Goal: Contribute content: Add original content to the website for others to see

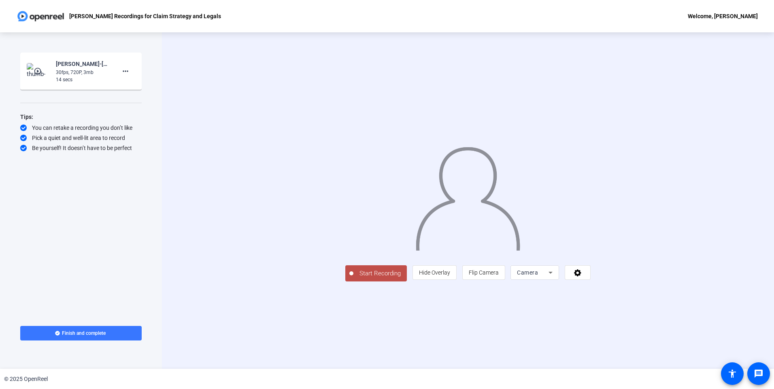
click at [552, 280] on div "Camera" at bounding box center [535, 273] width 36 height 15
click at [634, 288] on mat-option "Screen" at bounding box center [637, 289] width 49 height 16
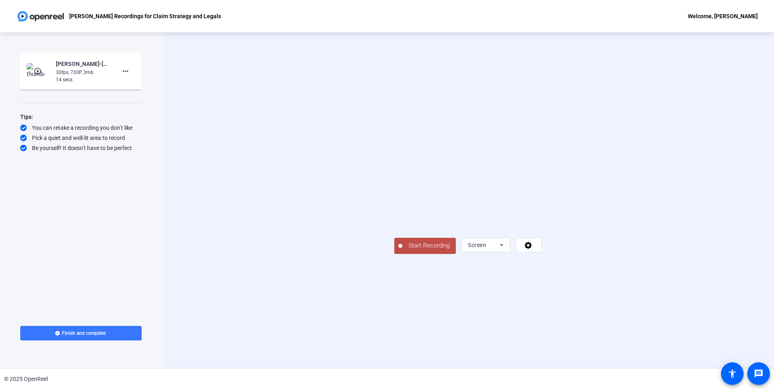
click at [402, 251] on span "Start Recording" at bounding box center [428, 245] width 53 height 9
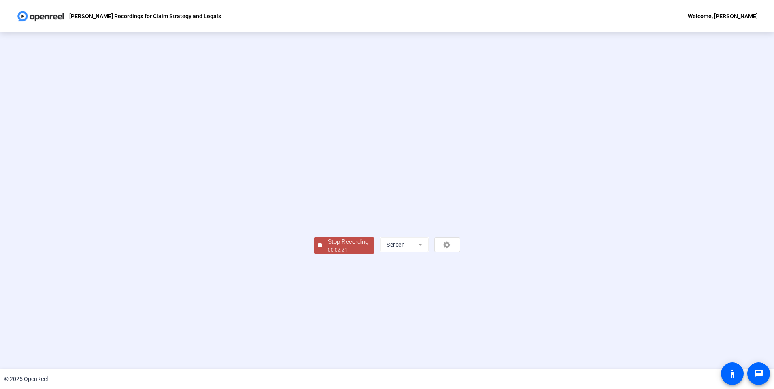
click at [328, 247] on div "Stop Recording" at bounding box center [348, 242] width 40 height 9
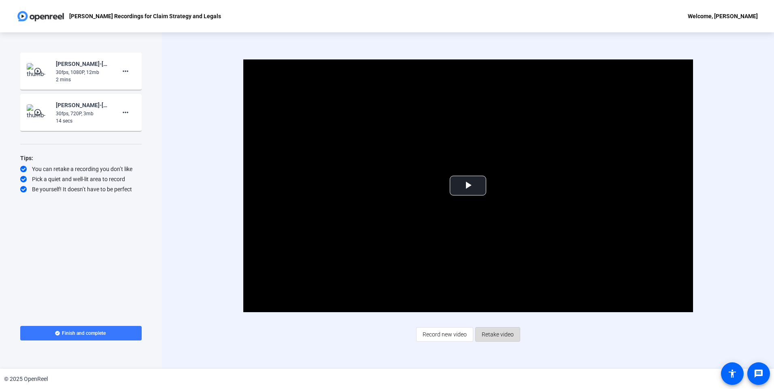
click at [497, 337] on span "Retake video" at bounding box center [498, 334] width 32 height 15
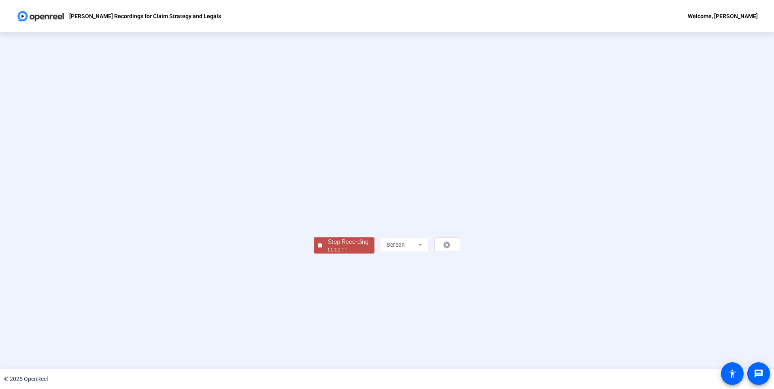
click at [328, 247] on div "Stop Recording" at bounding box center [348, 242] width 40 height 9
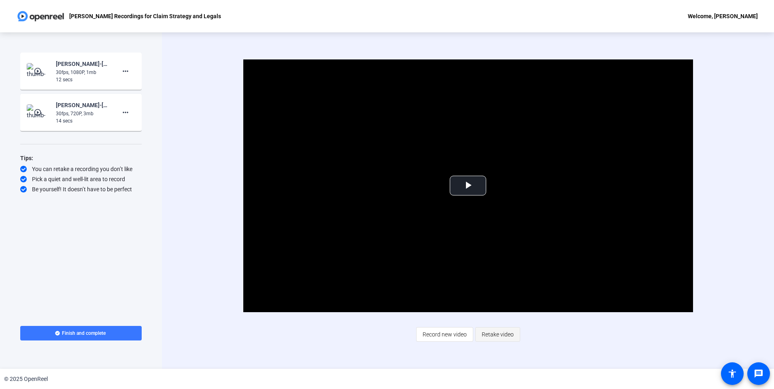
click at [497, 335] on span "Retake video" at bounding box center [498, 334] width 32 height 15
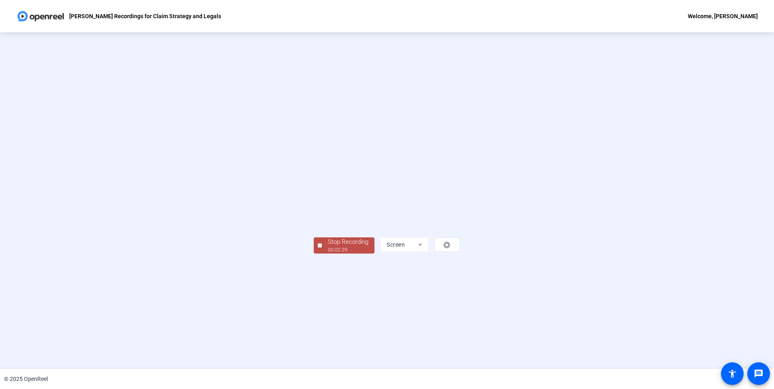
click at [328, 247] on div "Stop Recording" at bounding box center [348, 242] width 40 height 9
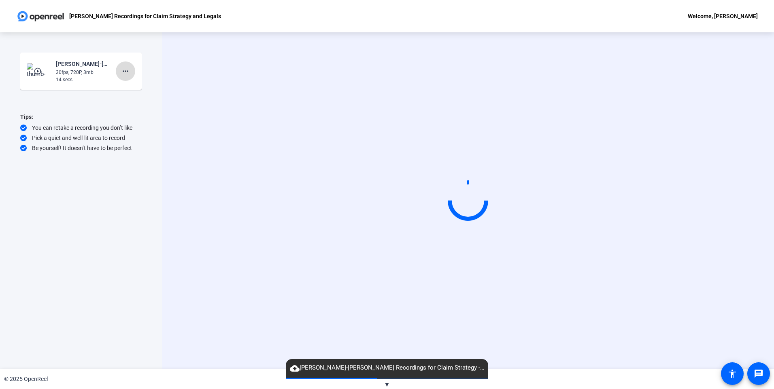
click at [124, 70] on mat-icon "more_horiz" at bounding box center [126, 71] width 10 height 10
click at [136, 89] on span "Delete clip" at bounding box center [138, 88] width 32 height 10
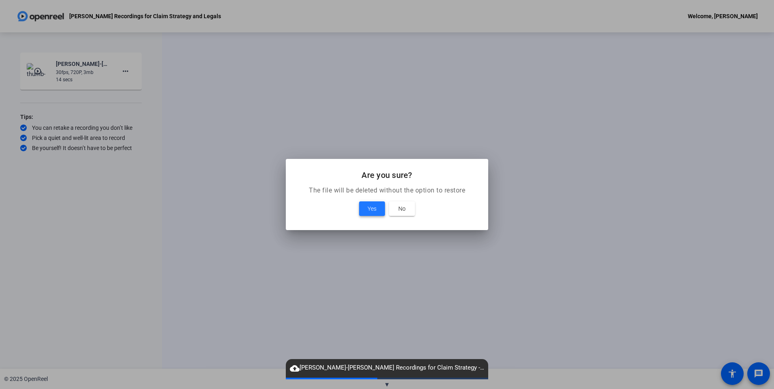
click at [371, 211] on span "Yes" at bounding box center [371, 209] width 9 height 10
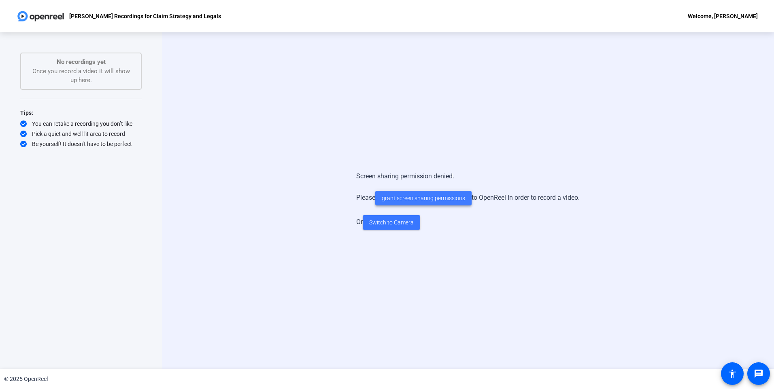
click at [433, 199] on span "grant screen sharing permissions" at bounding box center [423, 198] width 83 height 8
click at [94, 59] on p "No recordings yet" at bounding box center [81, 61] width 104 height 9
click at [448, 195] on span "grant screen sharing permissions" at bounding box center [423, 198] width 83 height 8
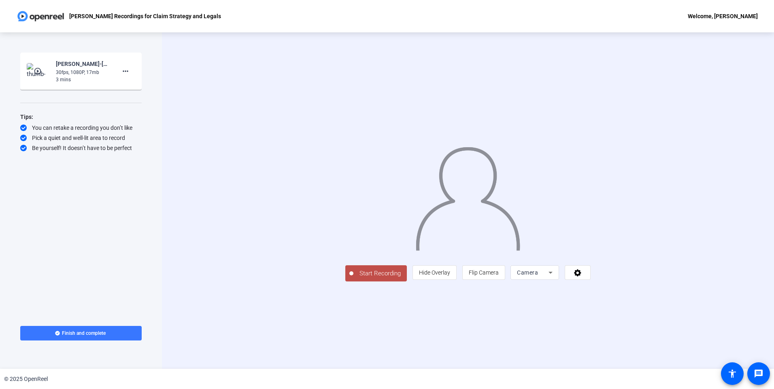
click at [555, 278] on icon at bounding box center [551, 273] width 10 height 10
click at [631, 289] on span "Screen" at bounding box center [623, 289] width 15 height 10
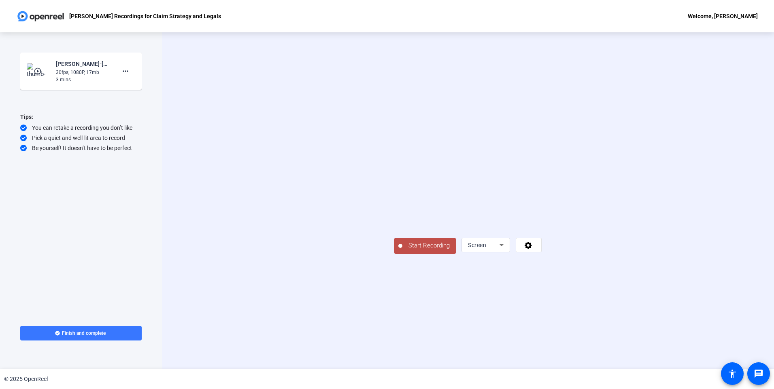
click at [73, 75] on div "30fps, 1080P, 17mb" at bounding box center [83, 72] width 54 height 7
click at [34, 73] on mat-icon "play_circle_outline" at bounding box center [39, 71] width 10 height 8
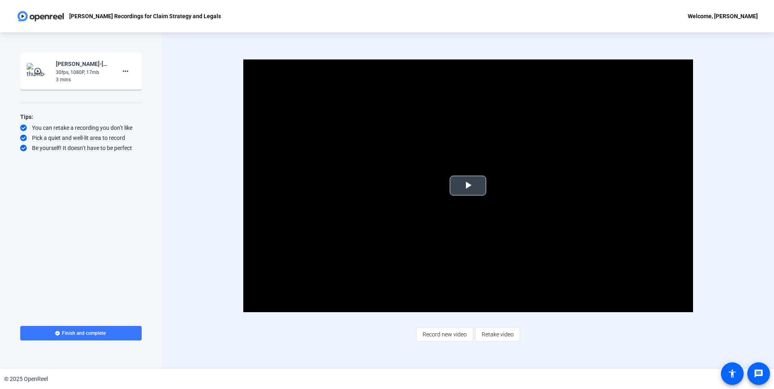
click at [468, 186] on span "Video Player" at bounding box center [468, 186] width 0 height 0
click at [746, 288] on div "Video Player is loading. Play Video Pause Mute Current Time 0:02 / Duration 2:3…" at bounding box center [468, 200] width 612 height 337
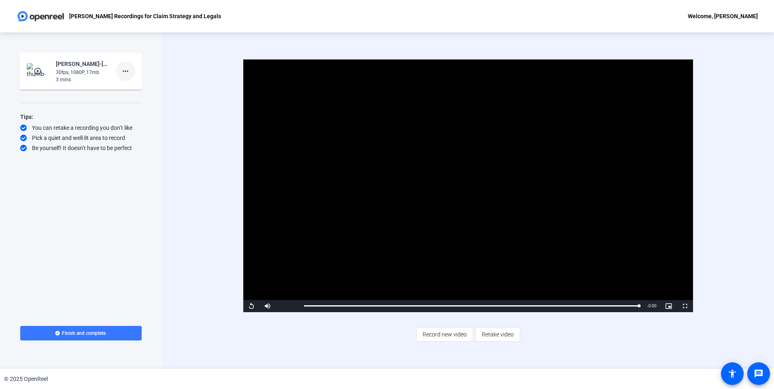
click at [127, 69] on mat-icon "more_horiz" at bounding box center [126, 71] width 10 height 10
click at [150, 109] on span "Add Notes" at bounding box center [138, 109] width 32 height 10
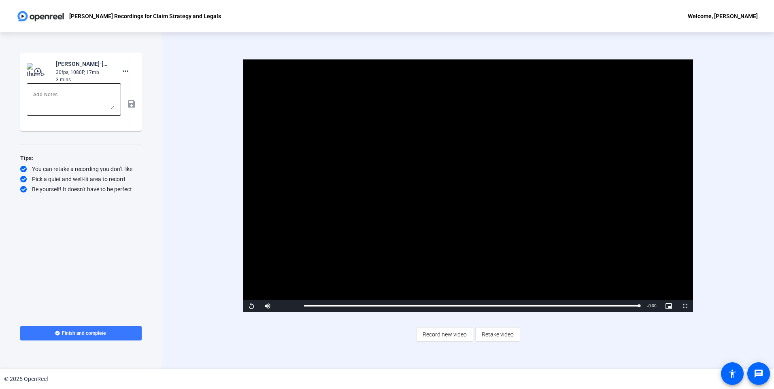
click at [50, 101] on textarea at bounding box center [73, 99] width 81 height 19
click at [130, 101] on mat-icon "save" at bounding box center [131, 104] width 8 height 10
click at [446, 338] on span "Record new video" at bounding box center [445, 334] width 44 height 15
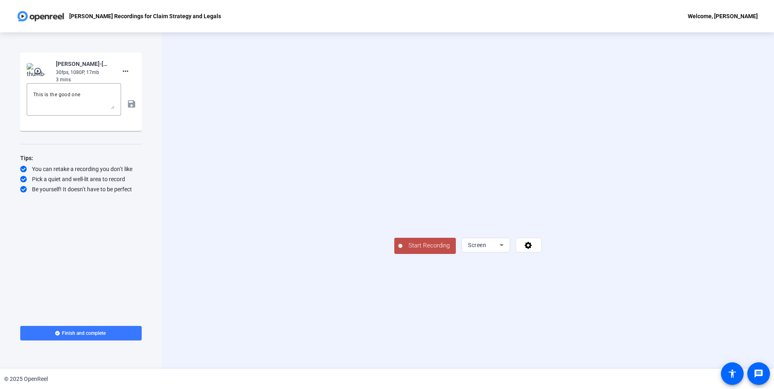
click at [402, 251] on span "Start Recording" at bounding box center [428, 245] width 53 height 9
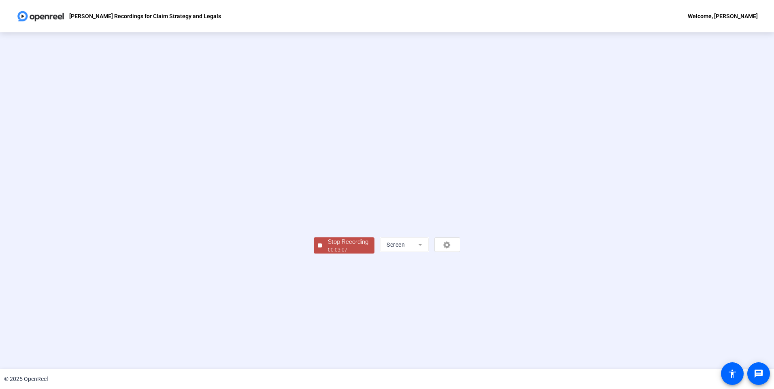
click at [328, 247] on div "Stop Recording" at bounding box center [348, 242] width 40 height 9
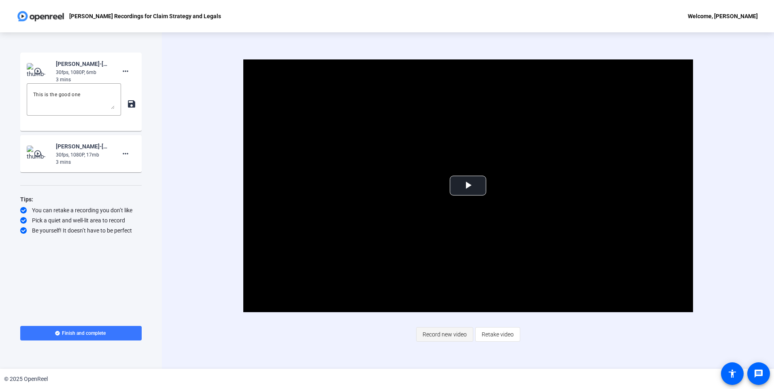
click at [447, 334] on span "Record new video" at bounding box center [445, 334] width 44 height 15
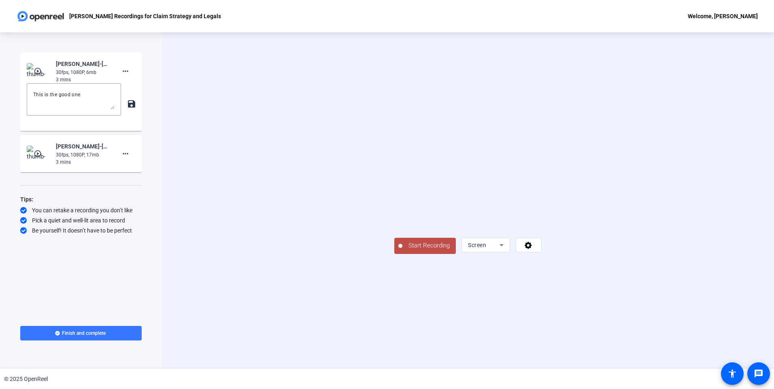
click at [402, 251] on span "Start Recording" at bounding box center [428, 245] width 53 height 9
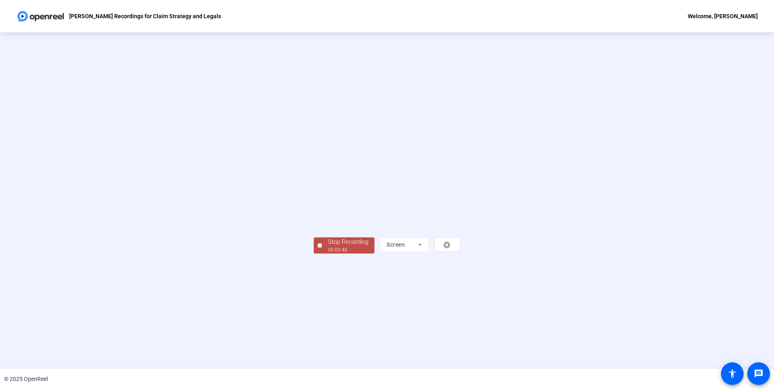
click at [328, 254] on div "00:02:40" at bounding box center [348, 249] width 40 height 7
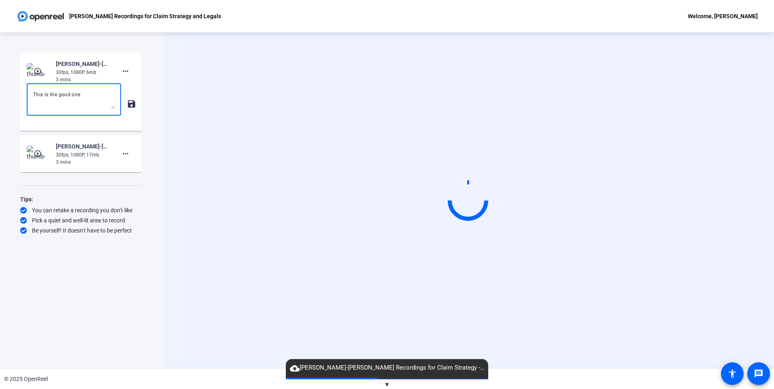
click at [96, 99] on textarea "This is the good one" at bounding box center [73, 99] width 81 height 19
click at [130, 105] on mat-icon "save" at bounding box center [131, 104] width 8 height 10
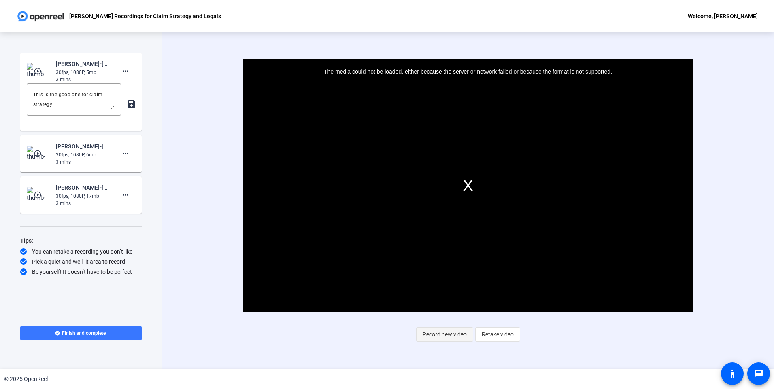
click at [442, 329] on span "Record new video" at bounding box center [445, 334] width 44 height 15
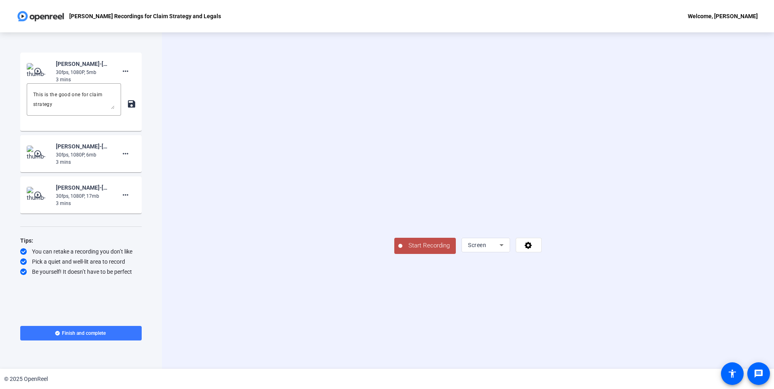
click at [402, 251] on span "Start Recording" at bounding box center [428, 245] width 53 height 9
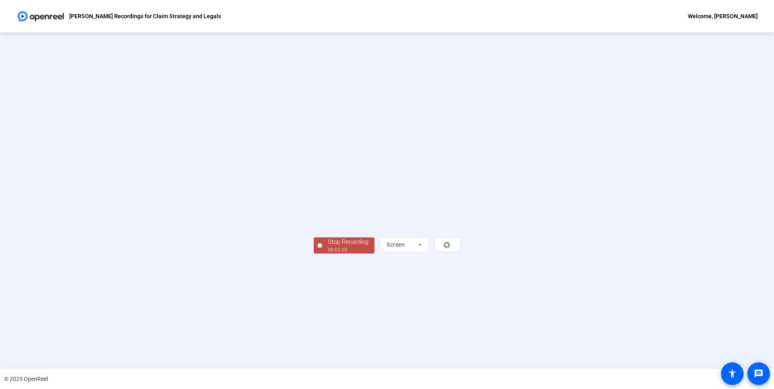
click at [328, 247] on div "Stop Recording" at bounding box center [348, 242] width 40 height 9
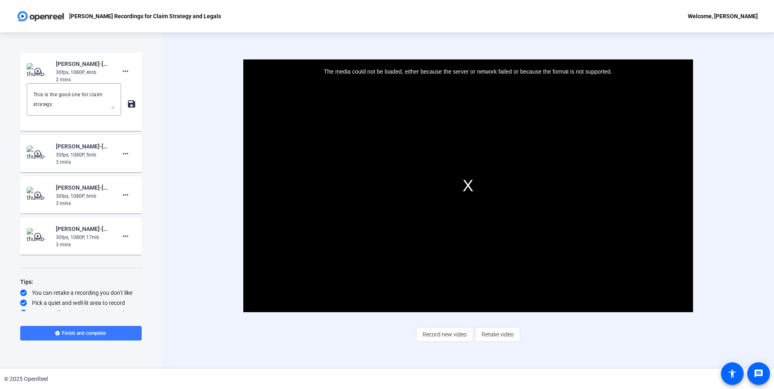
click at [134, 181] on mat-card-content "play_circle_outline [PERSON_NAME]-[PERSON_NAME] Recordings for Claim Strategy -…" at bounding box center [80, 194] width 121 height 37
click at [35, 69] on mat-icon "play_circle_outline" at bounding box center [39, 71] width 10 height 8
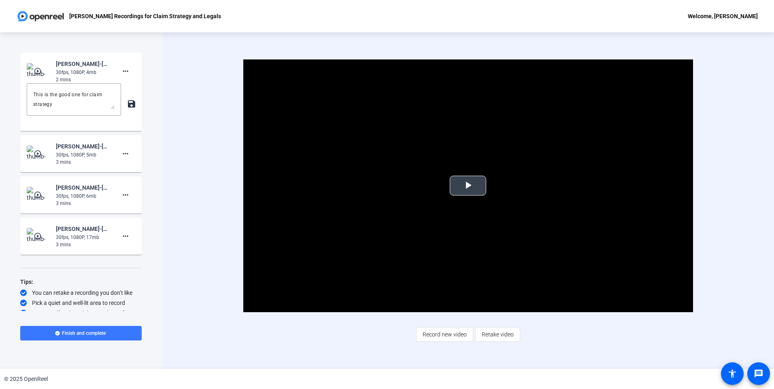
click at [486, 188] on video "Video Player" at bounding box center [468, 185] width 450 height 253
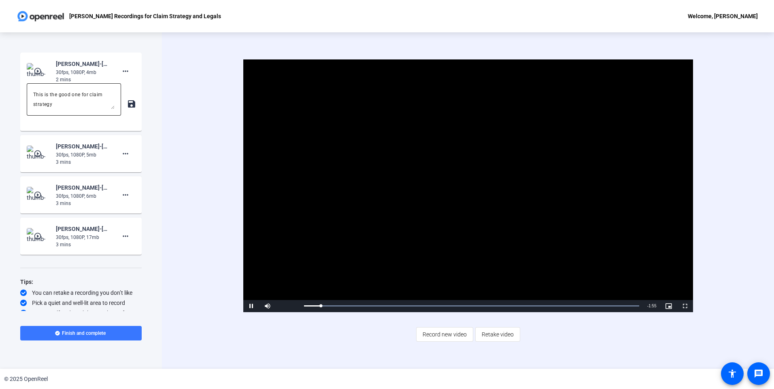
click at [108, 108] on textarea "This is the good one for claim strategy" at bounding box center [73, 99] width 81 height 19
drag, startPoint x: 61, startPoint y: 106, endPoint x: 31, endPoint y: 84, distance: 37.6
click at [31, 84] on div "This is the good one for claim strategy" at bounding box center [74, 99] width 94 height 32
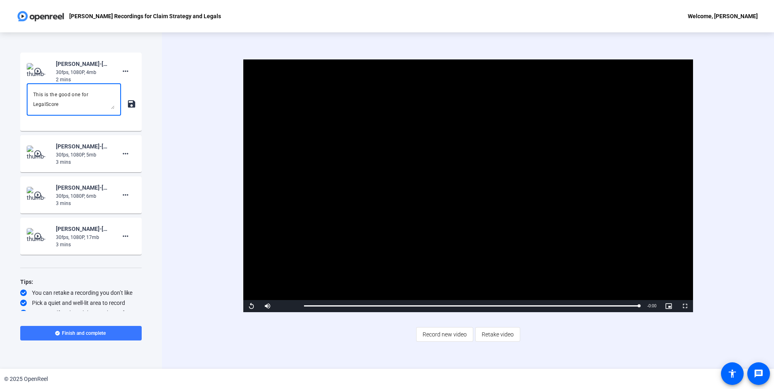
type textarea "This is the good one for LegalScore"
click at [127, 104] on mat-icon "save" at bounding box center [131, 104] width 8 height 10
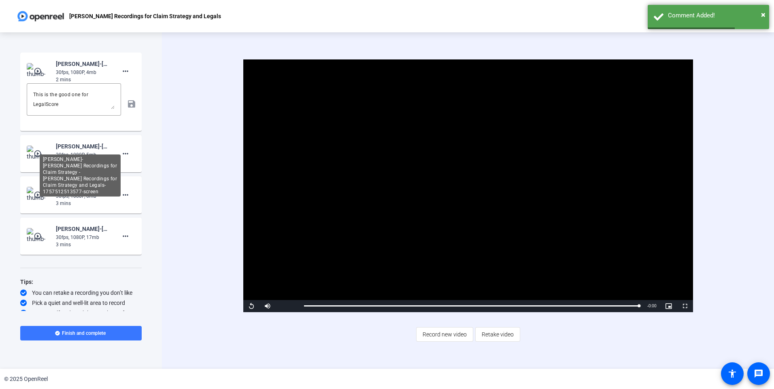
click at [80, 156] on div "[PERSON_NAME]-[PERSON_NAME] Recordings for Claim Strategy -[PERSON_NAME] Record…" at bounding box center [80, 176] width 81 height 42
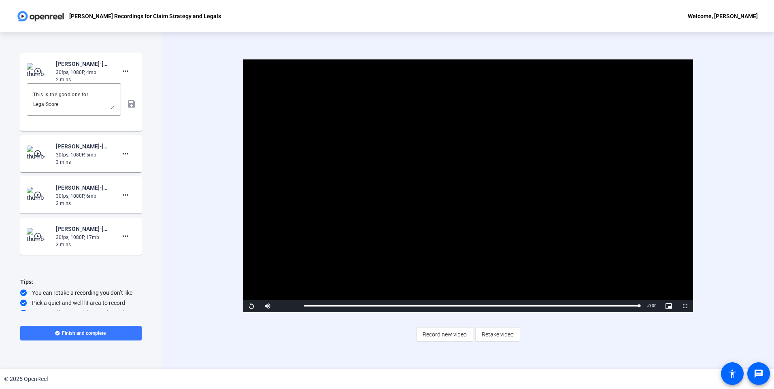
click at [39, 154] on mat-icon "play_circle_outline" at bounding box center [39, 154] width 10 height 8
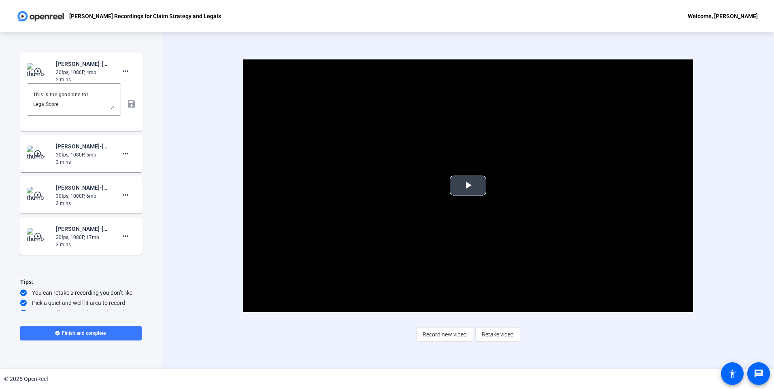
click at [468, 186] on span "Video Player" at bounding box center [468, 186] width 0 height 0
click at [122, 152] on mat-icon "more_horiz" at bounding box center [126, 154] width 10 height 10
click at [130, 172] on span "Delete clip" at bounding box center [134, 171] width 32 height 10
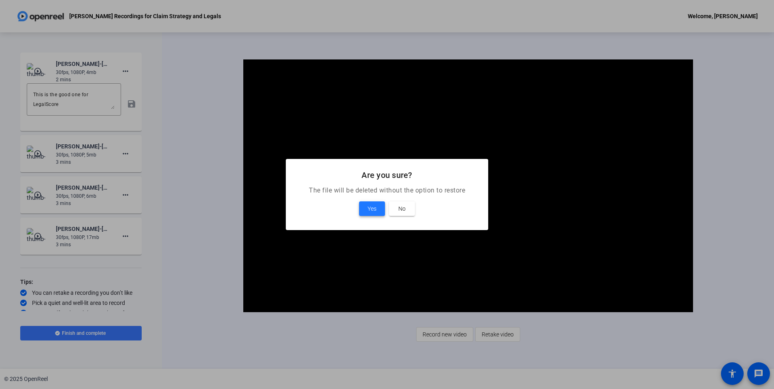
click at [371, 211] on span "Yes" at bounding box center [371, 209] width 9 height 10
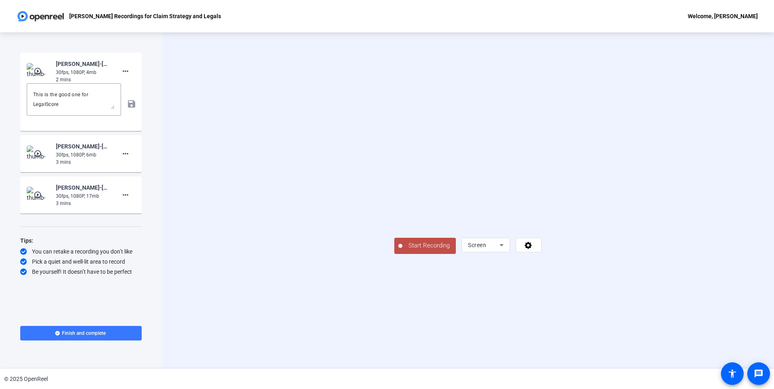
click at [40, 153] on mat-icon "play_circle_outline" at bounding box center [39, 154] width 10 height 8
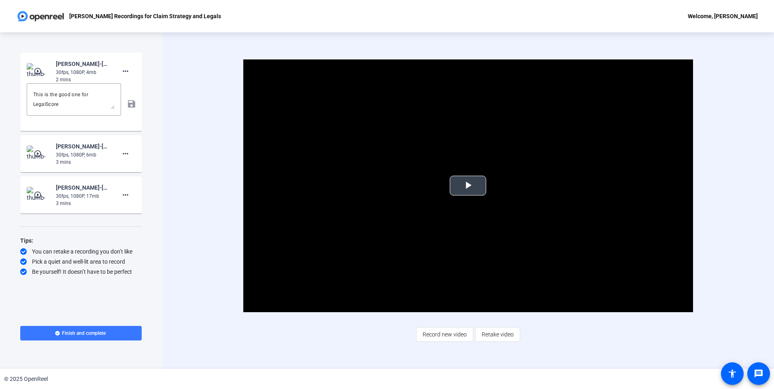
click at [468, 186] on span "Video Player" at bounding box center [468, 186] width 0 height 0
click at [123, 151] on mat-icon "more_horiz" at bounding box center [126, 154] width 10 height 10
click at [129, 169] on span "Delete clip" at bounding box center [138, 171] width 32 height 10
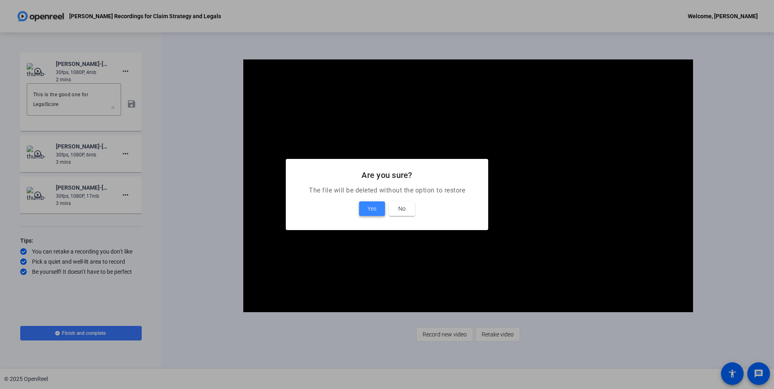
click at [371, 208] on span "Yes" at bounding box center [371, 209] width 9 height 10
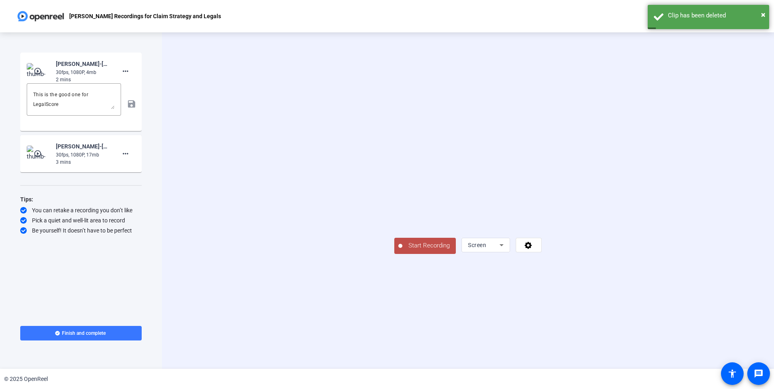
click at [37, 152] on mat-icon "play_circle_outline" at bounding box center [39, 154] width 10 height 8
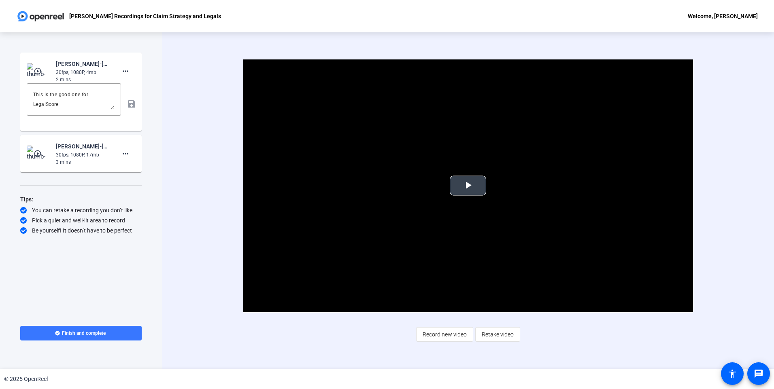
click at [468, 186] on span "Video Player" at bounding box center [468, 186] width 0 height 0
click at [93, 332] on span "Finish and complete" at bounding box center [84, 333] width 44 height 6
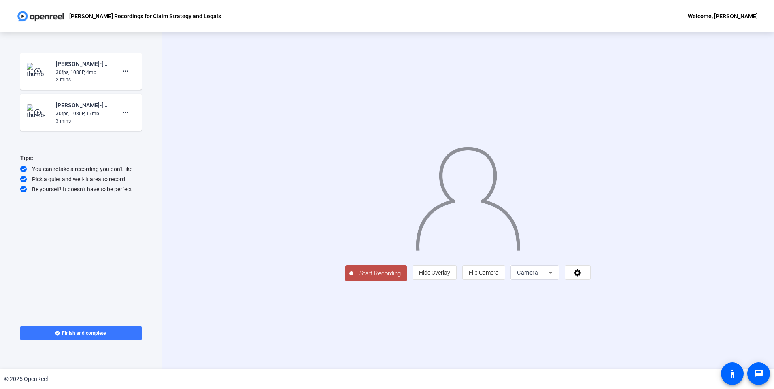
click at [538, 276] on span "Camera" at bounding box center [527, 273] width 21 height 6
click at [630, 290] on span "Screen" at bounding box center [623, 289] width 15 height 10
